Goal: Task Accomplishment & Management: Use online tool/utility

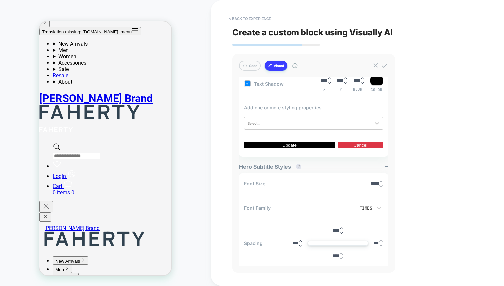
scroll to position [156, 0]
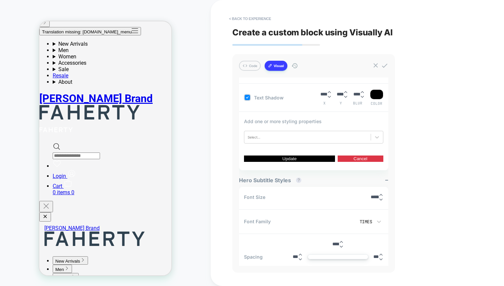
click at [213, 94] on div "< Back to experience Create a custom block using Visually AI Code Visual Exampl…" at bounding box center [357, 143] width 293 height 286
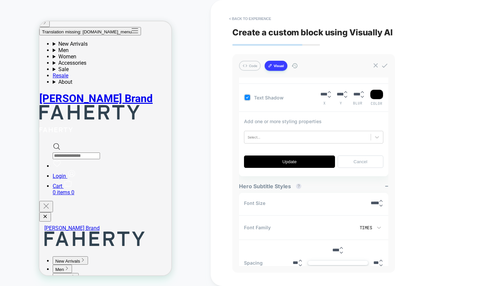
click at [290, 162] on button "Update" at bounding box center [289, 161] width 91 height 12
click at [354, 163] on button "Cancel" at bounding box center [361, 161] width 46 height 12
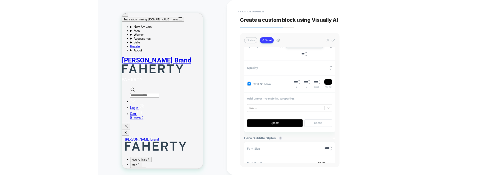
scroll to position [89, 0]
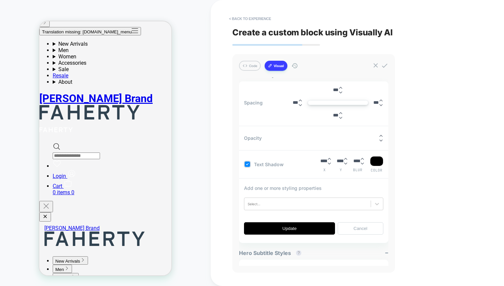
click at [364, 174] on button "Cancel" at bounding box center [361, 228] width 46 height 12
click at [293, 174] on button "Update" at bounding box center [289, 228] width 91 height 12
drag, startPoint x: 229, startPoint y: 213, endPoint x: 335, endPoint y: 195, distance: 107.8
click at [335, 174] on div "< Back to experience Create a custom block using Visually AI Code Visual Exampl…" at bounding box center [357, 143] width 293 height 286
click at [363, 174] on button "Cancel" at bounding box center [361, 228] width 46 height 12
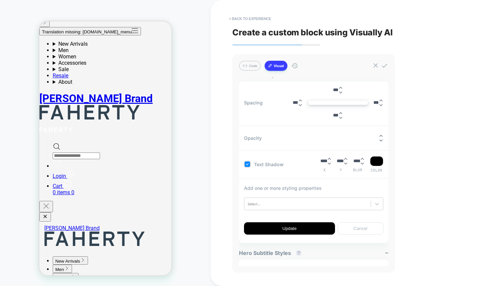
click at [363, 174] on button "Cancel" at bounding box center [361, 228] width 46 height 12
click at [291, 174] on button "Update" at bounding box center [289, 228] width 91 height 12
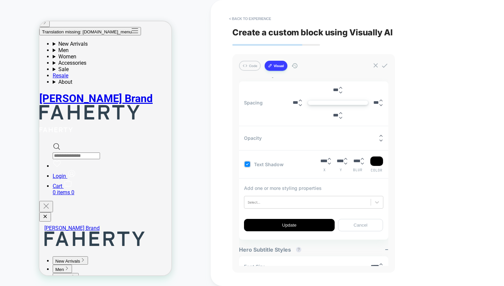
click at [295, 174] on div "Add one or more styling properties Select... Update Cancel" at bounding box center [313, 208] width 139 height 46
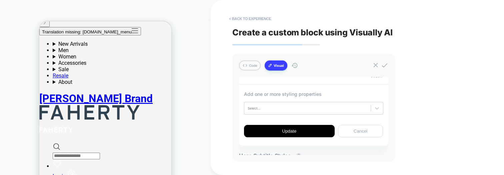
scroll to position [185, 0]
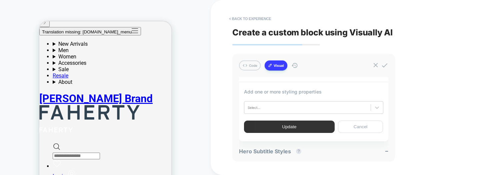
click at [284, 126] on button "Update" at bounding box center [289, 126] width 91 height 12
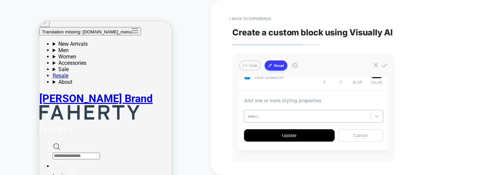
scroll to position [177, 0]
click at [361, 133] on button "Cancel" at bounding box center [360, 134] width 45 height 12
click at [367, 135] on button "Cancel" at bounding box center [360, 134] width 45 height 12
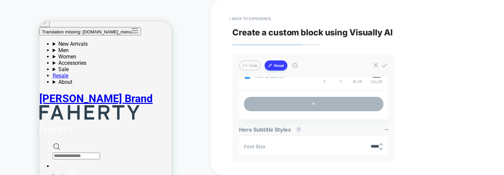
click at [310, 102] on button "+" at bounding box center [313, 104] width 139 height 14
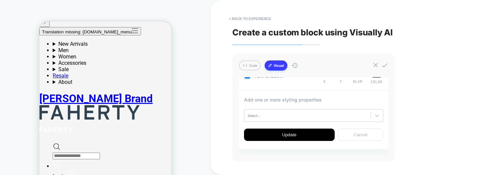
click at [358, 134] on button "Cancel" at bounding box center [360, 134] width 45 height 12
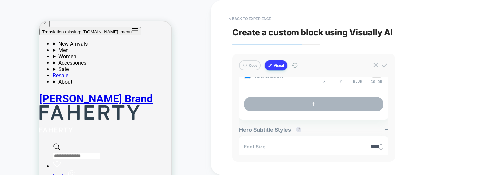
click at [312, 106] on button "+" at bounding box center [313, 104] width 139 height 14
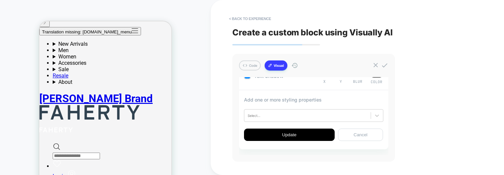
click at [374, 140] on div "Add one or more styling properties Select... Update Cancel" at bounding box center [313, 119] width 149 height 54
click at [370, 137] on button "Cancel" at bounding box center [360, 134] width 45 height 12
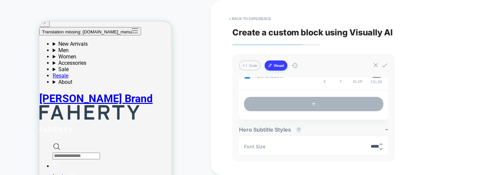
click at [316, 104] on button "+" at bounding box center [313, 104] width 139 height 14
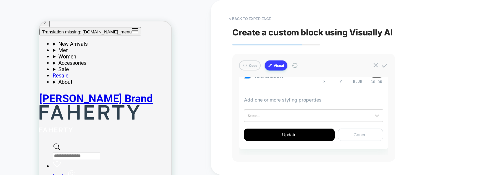
click at [347, 132] on button "Cancel" at bounding box center [360, 134] width 45 height 12
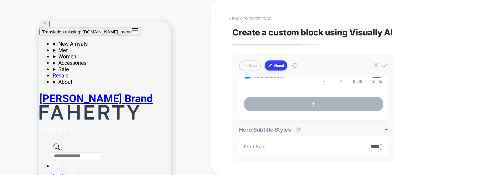
click at [309, 99] on button "+" at bounding box center [313, 104] width 139 height 14
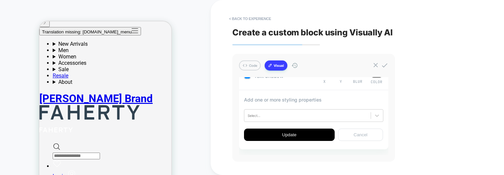
click at [345, 133] on button "Cancel" at bounding box center [360, 134] width 45 height 12
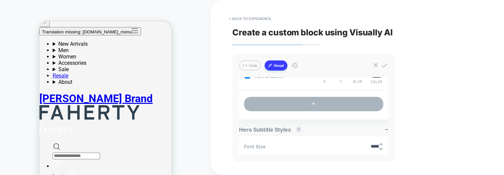
click at [302, 101] on button "+" at bounding box center [313, 104] width 139 height 14
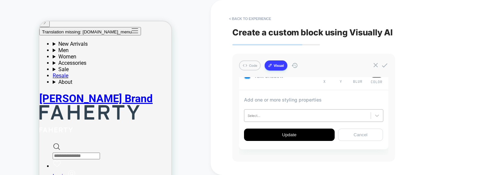
click at [265, 111] on div "Select..." at bounding box center [307, 115] width 126 height 8
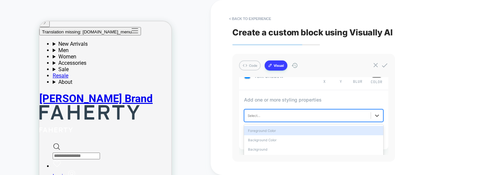
click at [224, 102] on div "< Back to experience Create a custom block using Visually AI Code Visual Exampl…" at bounding box center [357, 87] width 293 height 175
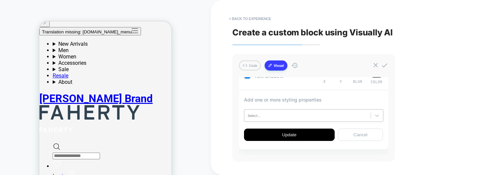
click at [282, 116] on div at bounding box center [308, 115] width 120 height 5
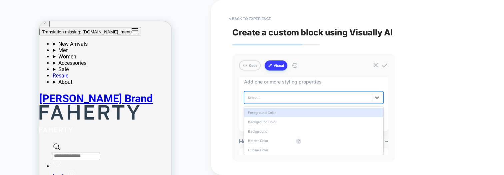
scroll to position [194, 0]
click at [234, 102] on div "Code Visual Examples Hero Title ? Hero Subtitle ? Hero Button Text ? Hero Butto…" at bounding box center [313, 108] width 163 height 108
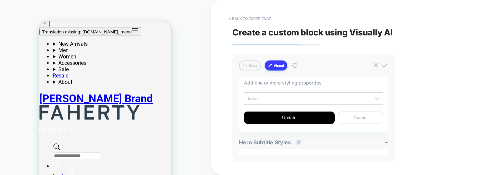
click at [290, 102] on div "Select..." at bounding box center [313, 98] width 139 height 13
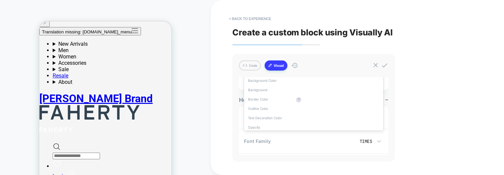
scroll to position [250, 0]
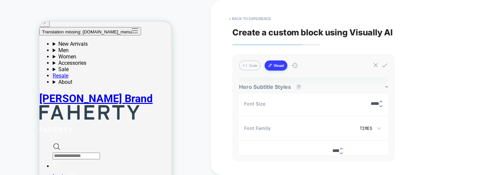
click at [386, 103] on div "Font Size ******" at bounding box center [313, 103] width 149 height 21
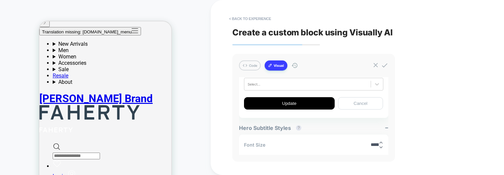
scroll to position [217, 0]
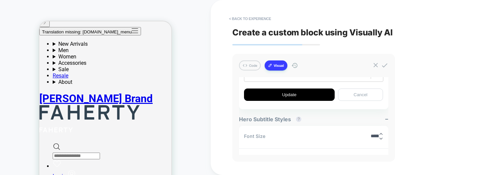
click at [440, 64] on div "< Back to experience Create a custom block using Visually AI Code Visual Exampl…" at bounding box center [357, 87] width 250 height 175
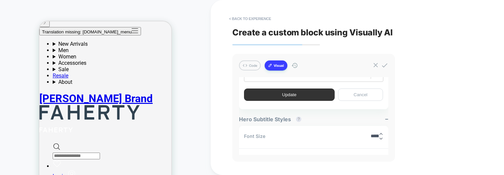
click at [303, 93] on button "Update" at bounding box center [289, 94] width 91 height 12
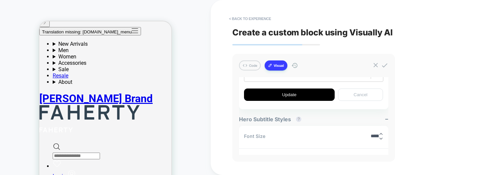
click at [356, 93] on button "Cancel" at bounding box center [360, 94] width 45 height 12
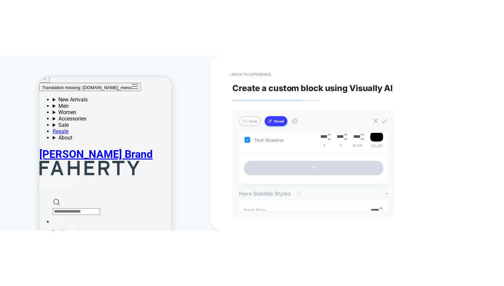
scroll to position [165, 0]
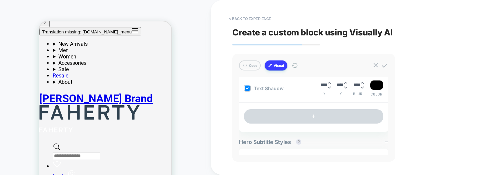
click at [195, 57] on div "CUSTOM Theme: MAIN" at bounding box center [105, 120] width 211 height 227
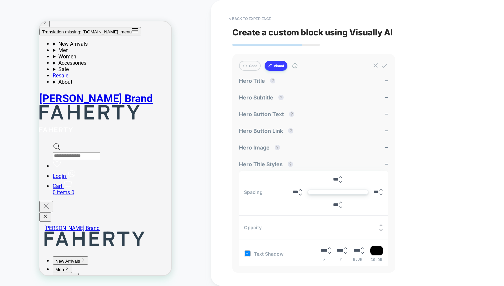
scroll to position [120, 0]
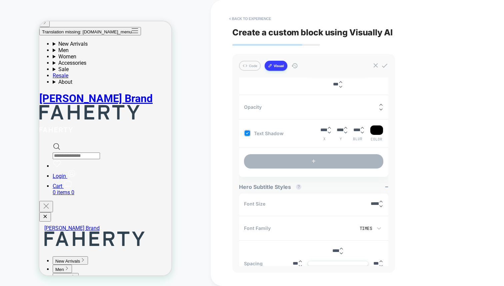
click at [301, 165] on button "+" at bounding box center [313, 161] width 139 height 14
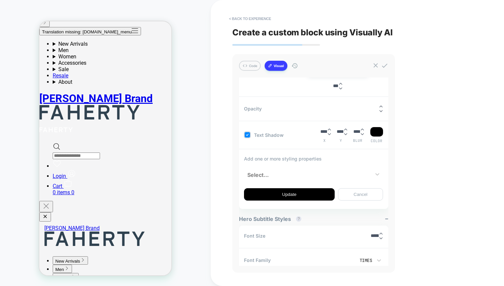
scroll to position [128, 0]
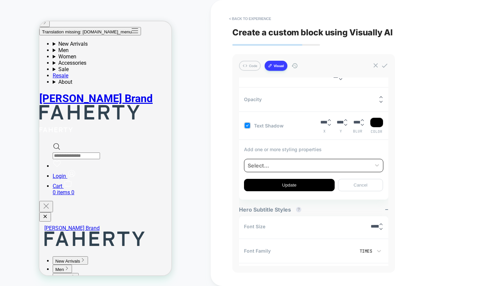
click at [263, 165] on div at bounding box center [308, 165] width 120 height 8
